Goal: Task Accomplishment & Management: Manage account settings

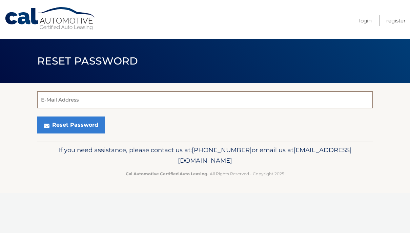
click at [125, 103] on input "E-Mail Address" at bounding box center [205, 99] width 336 height 17
type input "DambroT09@gmail.com"
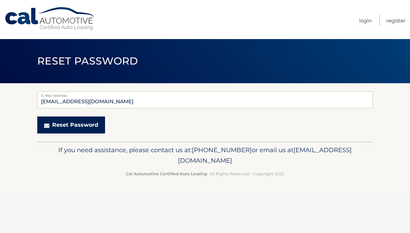
click at [71, 128] on button "Reset Password" at bounding box center [71, 124] width 68 height 17
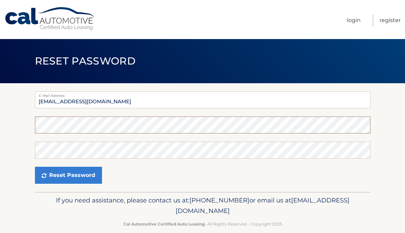
click at [0, 119] on section "E-Mail Address dambrot09@gmail.com Password Confirm Password Reset Password" at bounding box center [202, 137] width 405 height 108
click at [35, 166] on button "Reset Password" at bounding box center [68, 174] width 67 height 17
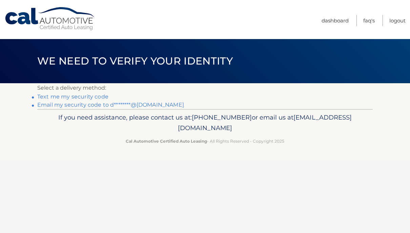
click at [59, 97] on link "Text me my security code" at bounding box center [72, 96] width 71 height 6
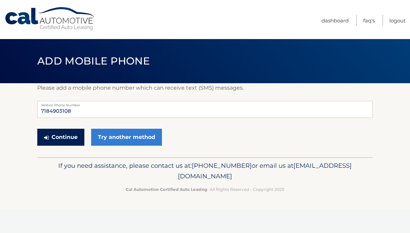
click at [59, 138] on button "Continue" at bounding box center [60, 136] width 47 height 17
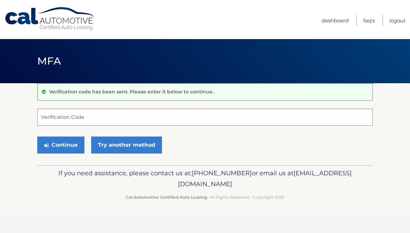
click at [70, 118] on input "Verification Code" at bounding box center [205, 116] width 336 height 17
type input "331128"
click at [55, 151] on button "Continue" at bounding box center [60, 144] width 47 height 17
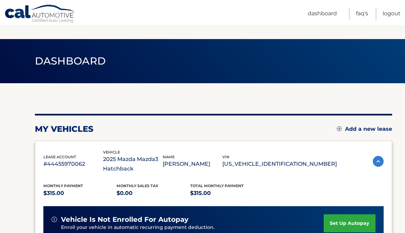
scroll to position [187, 0]
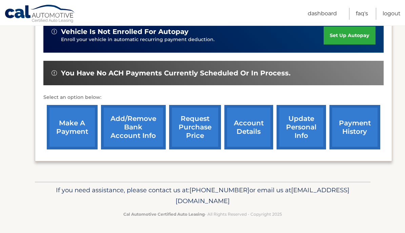
click at [71, 128] on link "make a payment" at bounding box center [72, 127] width 51 height 44
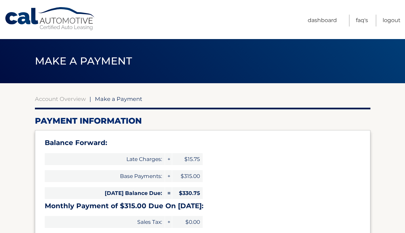
select select "YmIyOWJkY2EtMmI3ZS00M2ZmLWJhMDYtMGJjMTk5ZWY5NWE5"
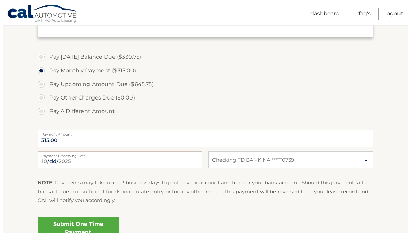
scroll to position [238, 0]
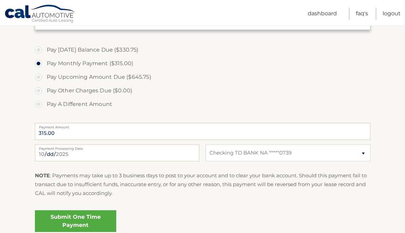
click at [123, 49] on label "Pay Today's Balance Due ($330.75)" at bounding box center [203, 50] width 336 height 14
click at [44, 49] on input "Pay Today's Balance Due ($330.75)" at bounding box center [41, 48] width 7 height 11
radio input "true"
type input "330.75"
click at [74, 218] on link "Submit One Time Payment" at bounding box center [75, 221] width 81 height 22
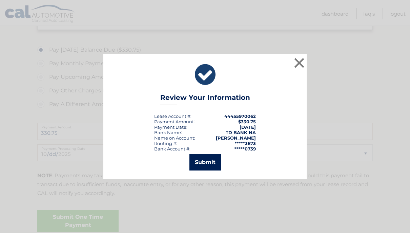
click at [208, 154] on button "Submit" at bounding box center [205, 162] width 32 height 16
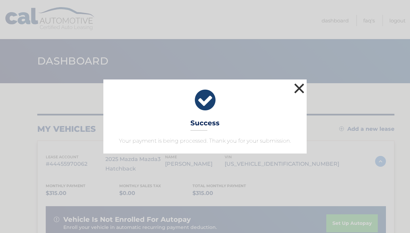
click at [302, 85] on button "×" at bounding box center [300, 88] width 14 height 14
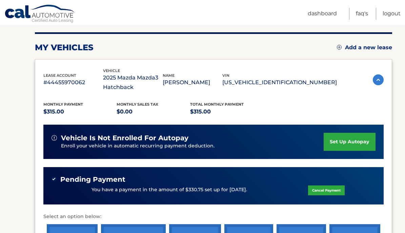
scroll to position [117, 0]
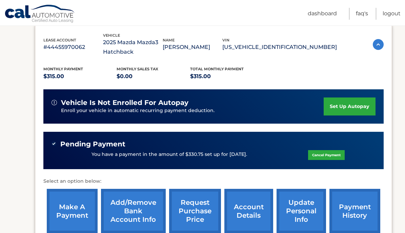
click at [347, 106] on link "set up autopay" at bounding box center [350, 106] width 52 height 18
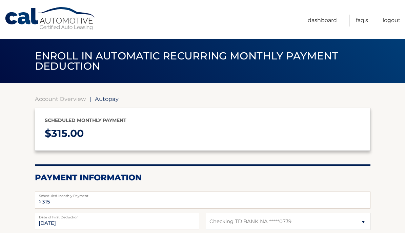
select select "YmIyOWJkY2EtMmI3ZS00M2ZmLWJhMDYtMGJjMTk5ZWY5NWE5"
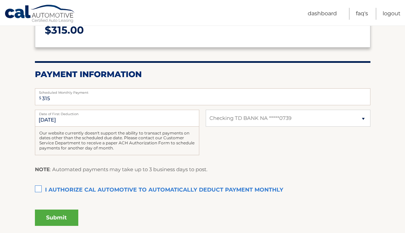
scroll to position [115, 0]
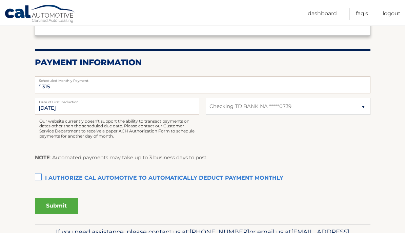
click at [41, 173] on label "I authorize cal automotive to automatically deduct payment monthly This checkbo…" at bounding box center [203, 178] width 336 height 14
click at [0, 0] on input "I authorize cal automotive to automatically deduct payment monthly This checkbo…" at bounding box center [0, 0] width 0 height 0
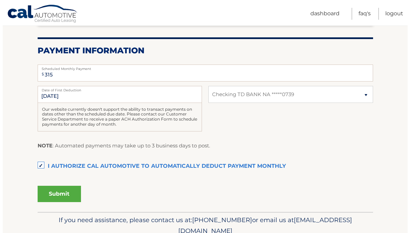
scroll to position [157, 0]
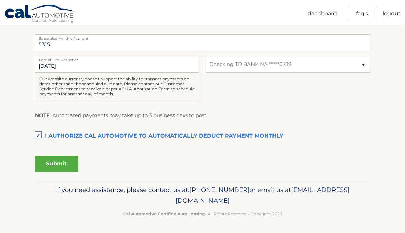
click at [57, 162] on button "Submit" at bounding box center [56, 163] width 43 height 16
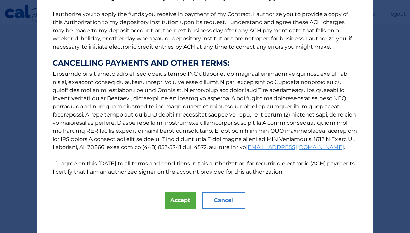
scroll to position [87, 0]
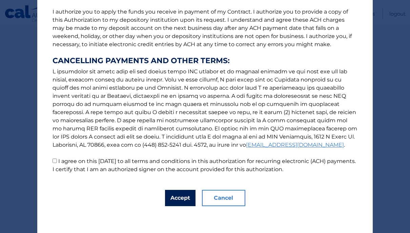
click at [174, 200] on button "Accept" at bounding box center [180, 197] width 31 height 16
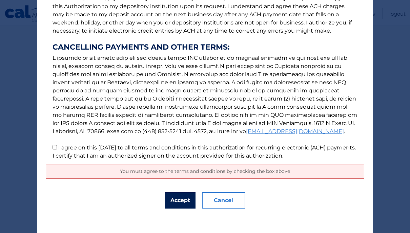
scroll to position [104, 0]
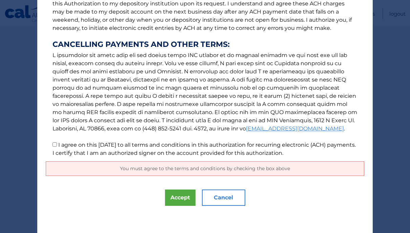
click at [55, 146] on p "The words "I" "me" and "my" mean any identified Customer who signs this Authori…" at bounding box center [205, 33] width 319 height 247
click at [50, 142] on p "The words "I" "me" and "my" mean any identified Customer who signs this Authori…" at bounding box center [205, 33] width 319 height 247
click at [51, 149] on p "The words "I" "me" and "my" mean any identified Customer who signs this Authori…" at bounding box center [205, 33] width 319 height 247
click at [52, 147] on p "The words "I" "me" and "my" mean any identified Customer who signs this Authori…" at bounding box center [205, 33] width 319 height 247
click at [53, 145] on input "I agree on this 10/10/2025 to all terms and conditions in this authorization fo…" at bounding box center [55, 144] width 4 height 4
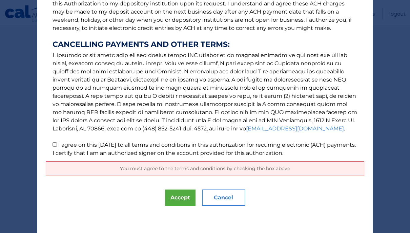
checkbox input "true"
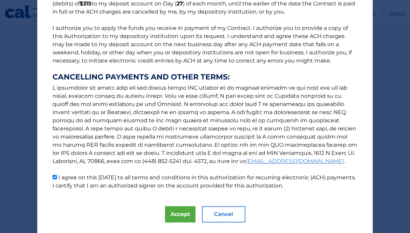
scroll to position [87, 0]
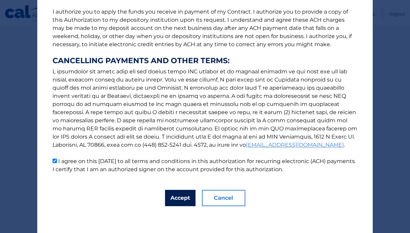
click at [177, 196] on button "Accept" at bounding box center [180, 197] width 31 height 16
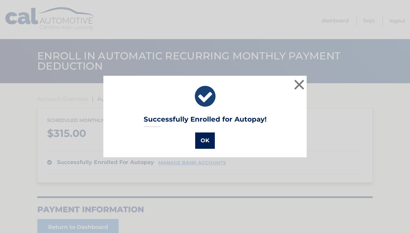
click at [200, 141] on button "OK" at bounding box center [205, 140] width 20 height 16
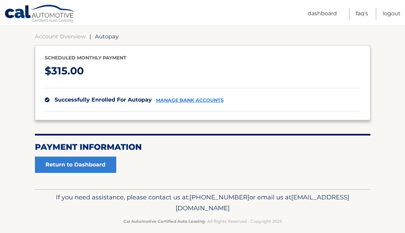
scroll to position [70, 0]
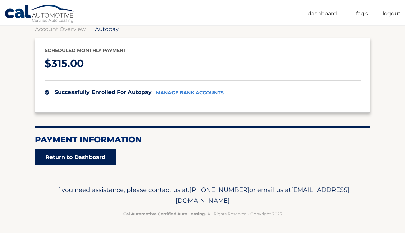
click at [58, 156] on link "Return to Dashboard" at bounding box center [75, 157] width 81 height 16
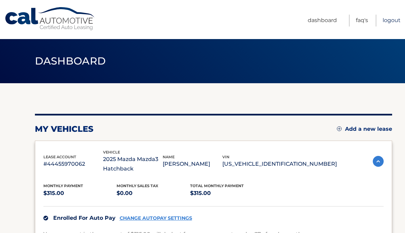
click at [392, 21] on link "Logout" at bounding box center [392, 21] width 18 height 12
